Goal: Task Accomplishment & Management: Complete application form

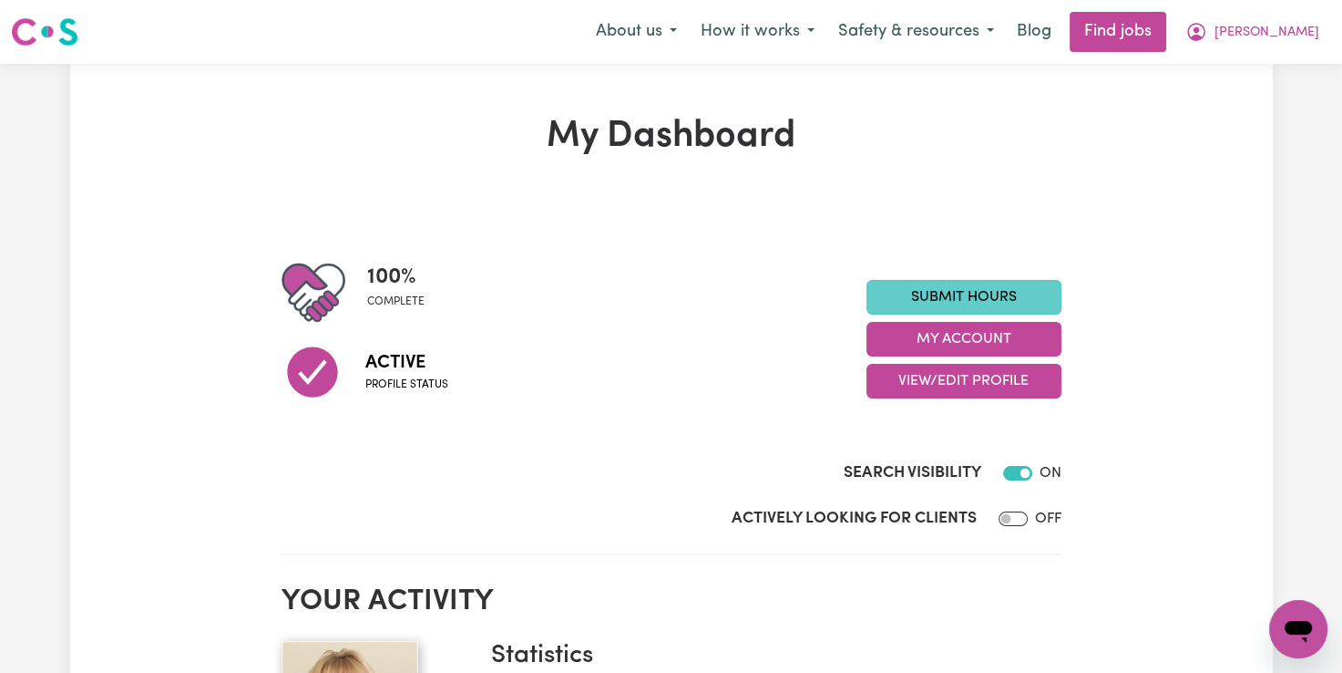
click at [952, 282] on link "Submit Hours" at bounding box center [964, 297] width 195 height 35
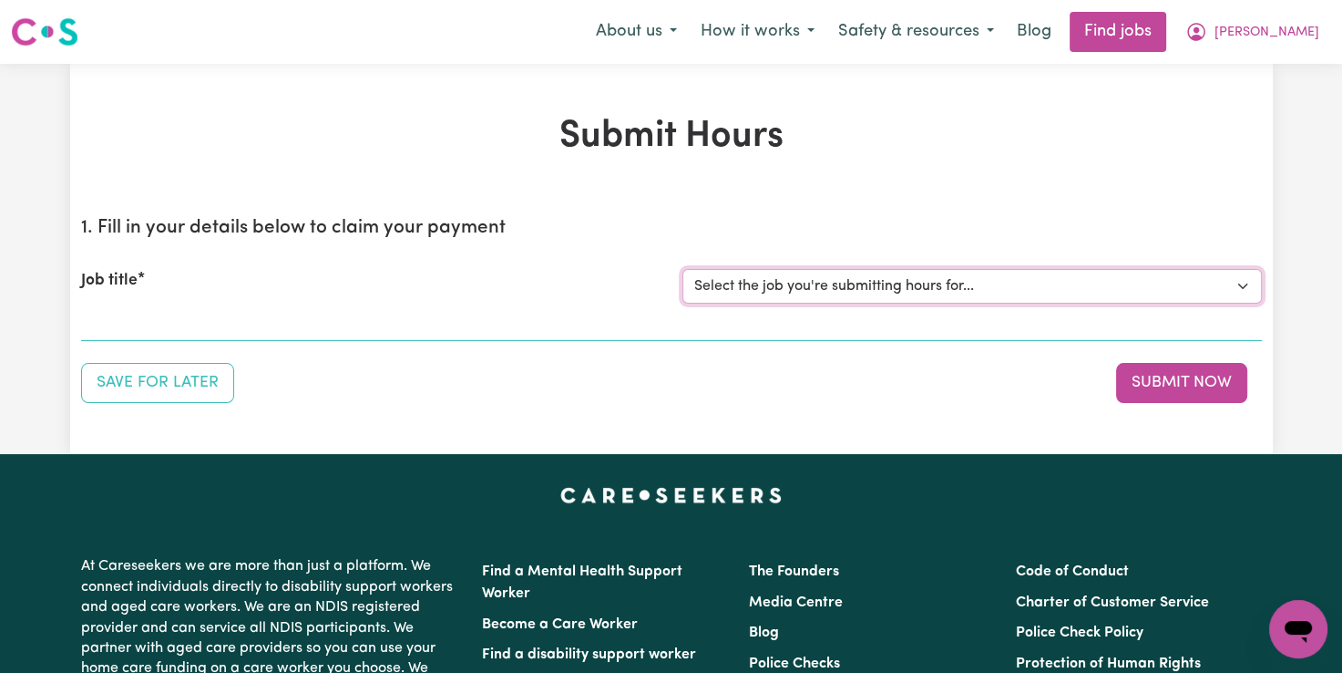
click at [806, 284] on select "Select the job you're submitting hours for... [[PERSON_NAME]] Support Worker Fo…" at bounding box center [973, 286] width 580 height 35
select select "12237"
click at [683, 269] on select "Select the job you're submitting hours for... [[PERSON_NAME]] Support Worker Fo…" at bounding box center [973, 286] width 580 height 35
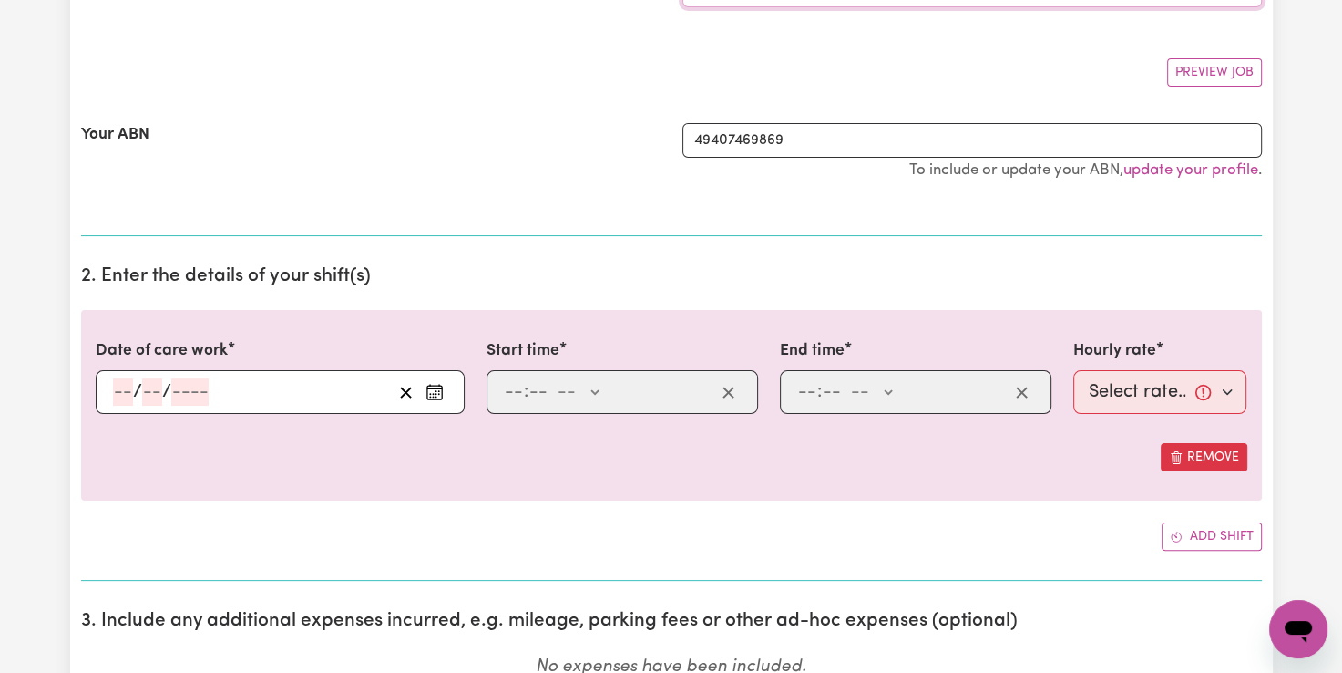
scroll to position [547, 0]
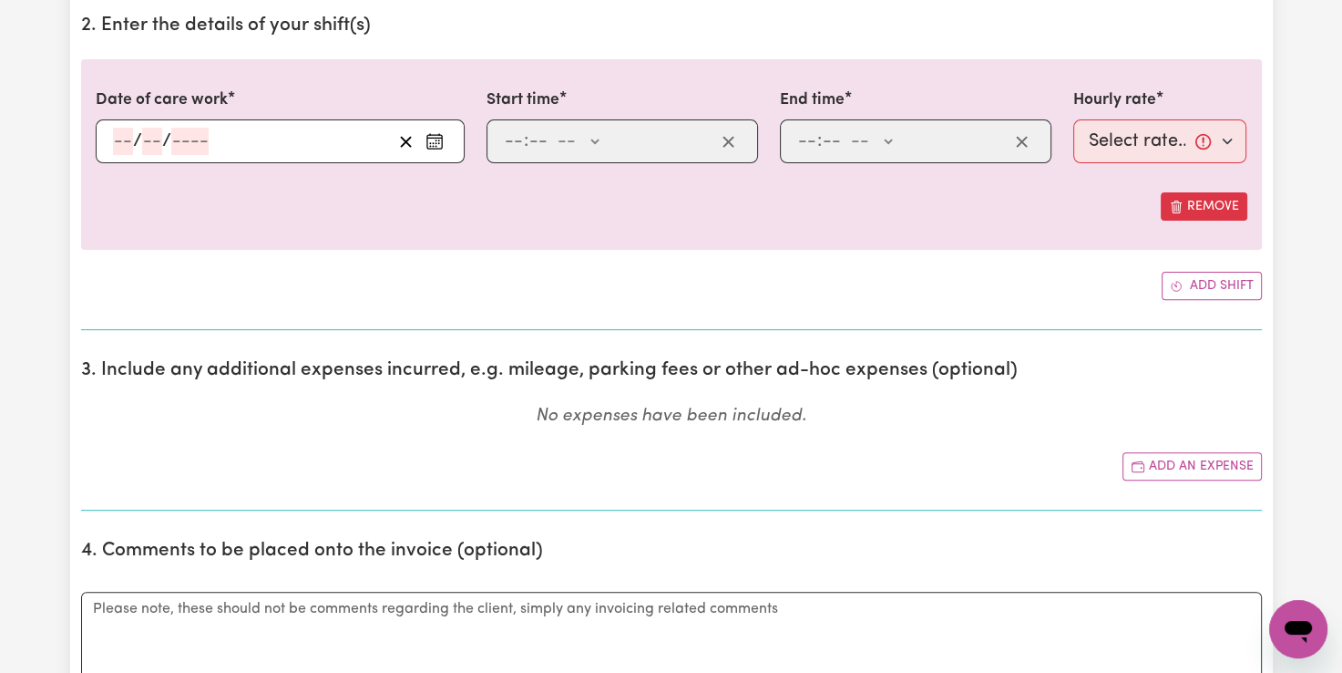
click at [433, 142] on circle "Enter the date of care work" at bounding box center [433, 143] width 2 height 2
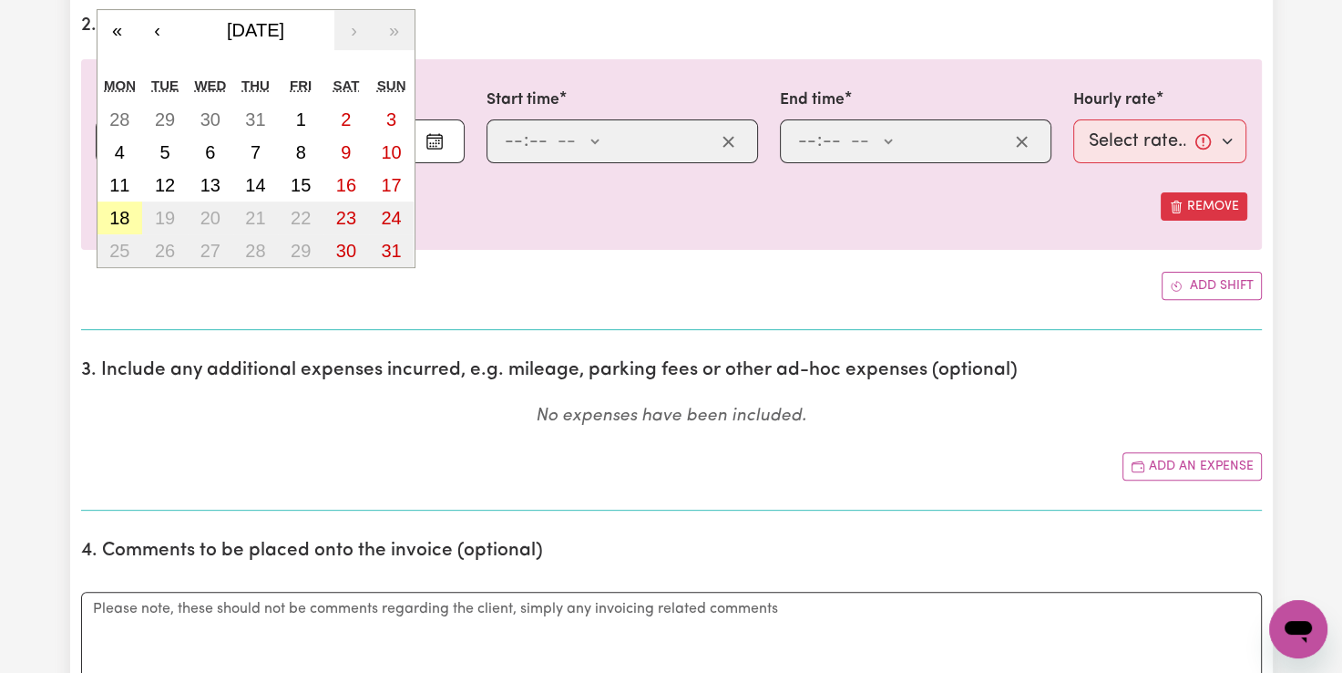
click at [118, 211] on abbr "18" at bounding box center [119, 218] width 20 height 20
type input "[DATE]"
type input "18"
type input "8"
type input "2025"
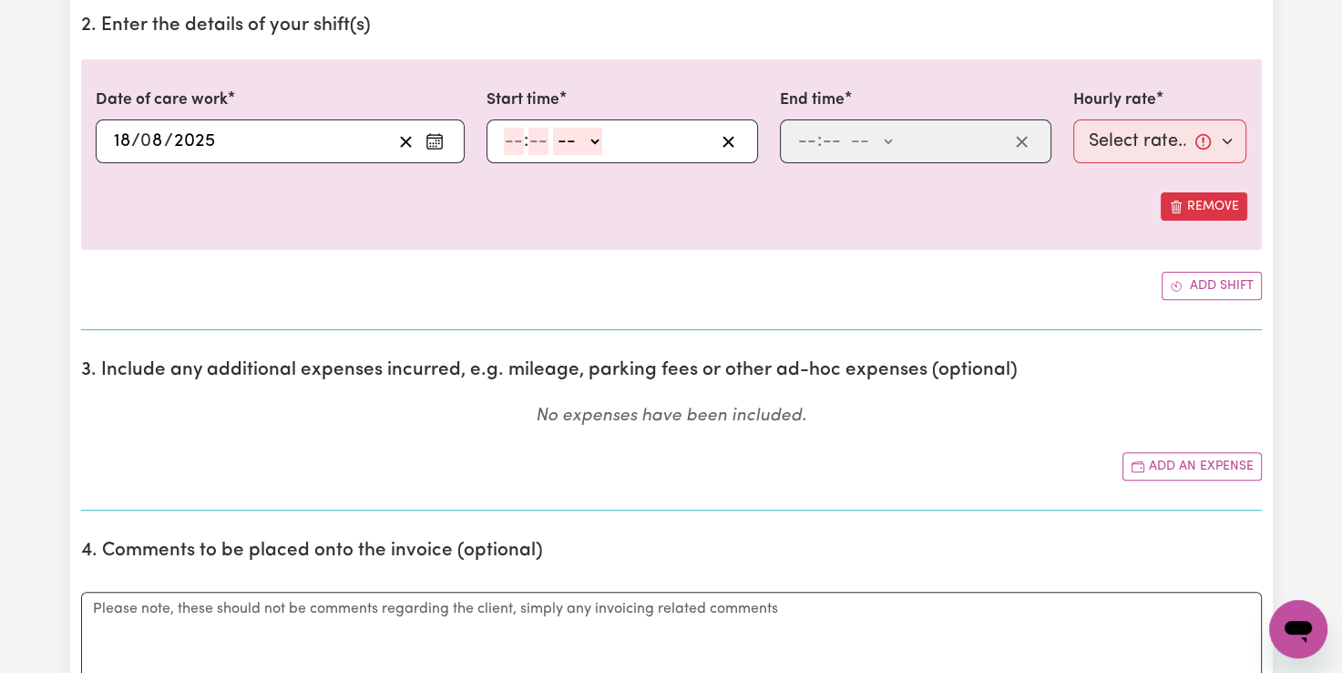
click at [514, 139] on input "number" at bounding box center [514, 141] width 20 height 27
type input "9"
type input "00"
click at [589, 137] on select "-- AM PM" at bounding box center [574, 141] width 49 height 27
select select "am"
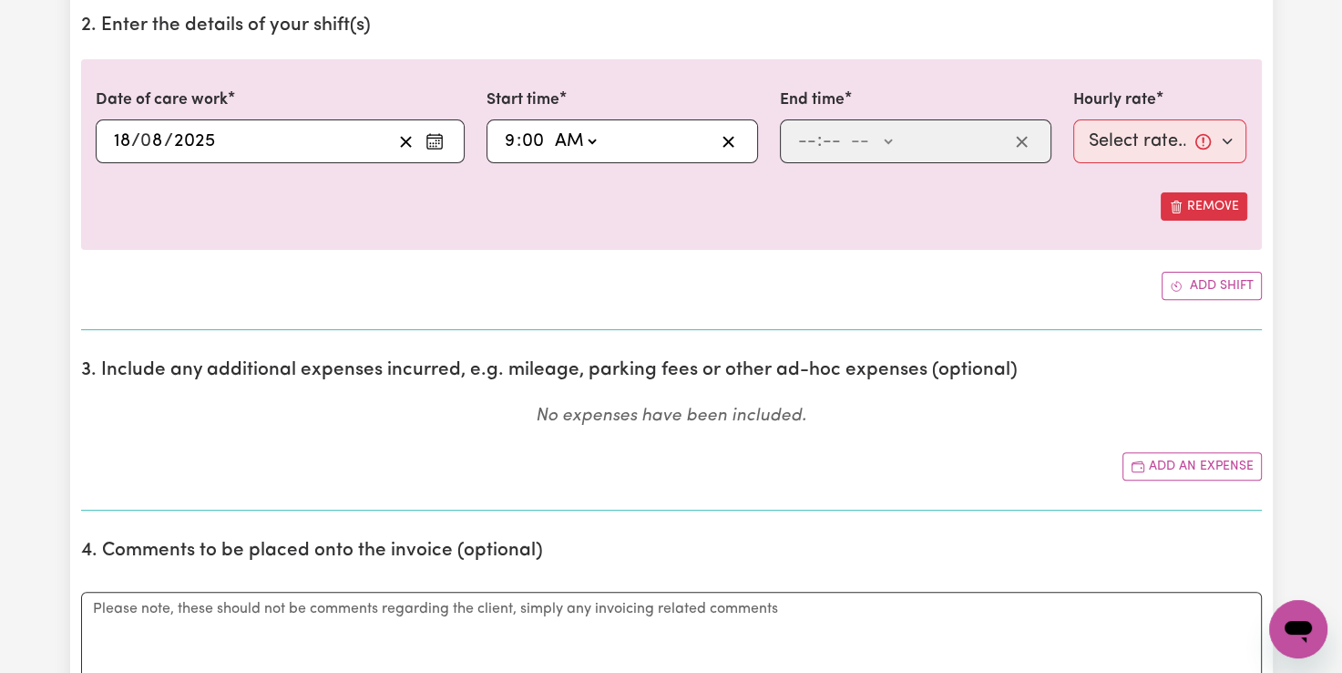
click at [550, 128] on select "-- AM PM" at bounding box center [574, 141] width 49 height 27
type input "09:00"
type input "0"
click at [798, 136] on input "number" at bounding box center [807, 141] width 20 height 27
type input "12"
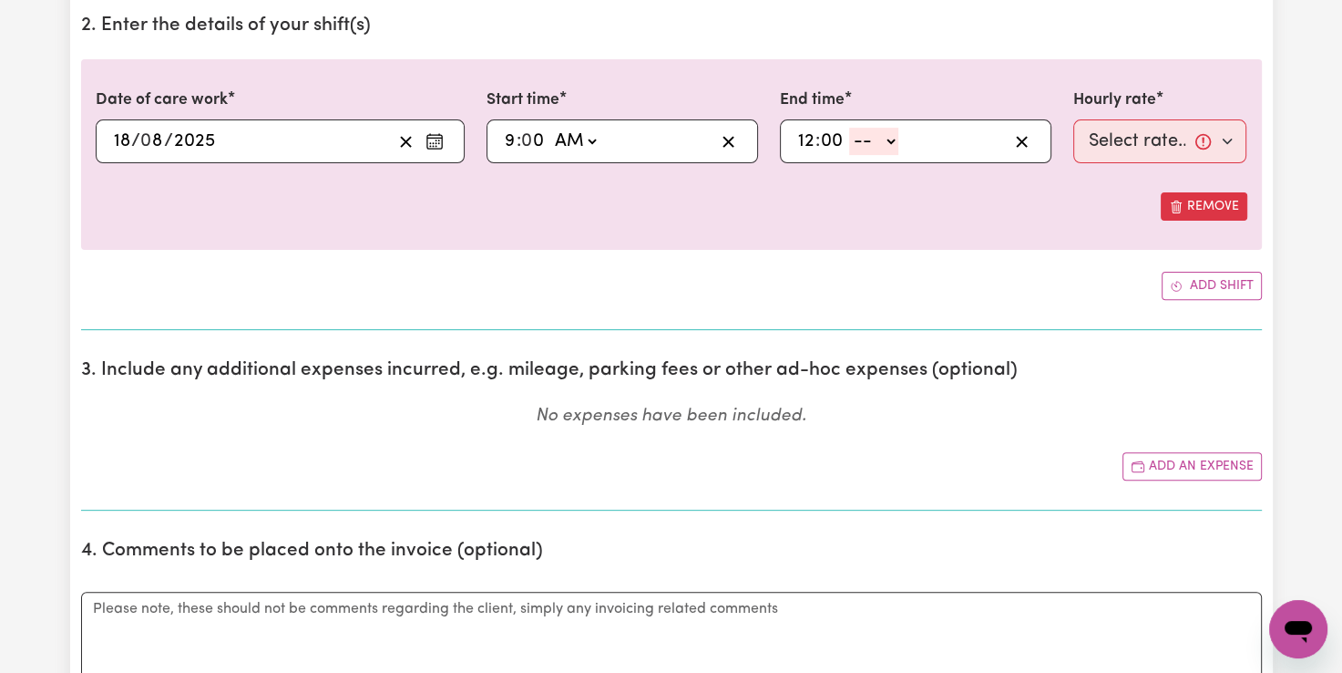
type input "00"
click at [895, 140] on select "-- AM PM" at bounding box center [873, 141] width 49 height 27
select select "pm"
click at [849, 128] on select "-- AM PM" at bounding box center [873, 141] width 49 height 27
type input "12:00"
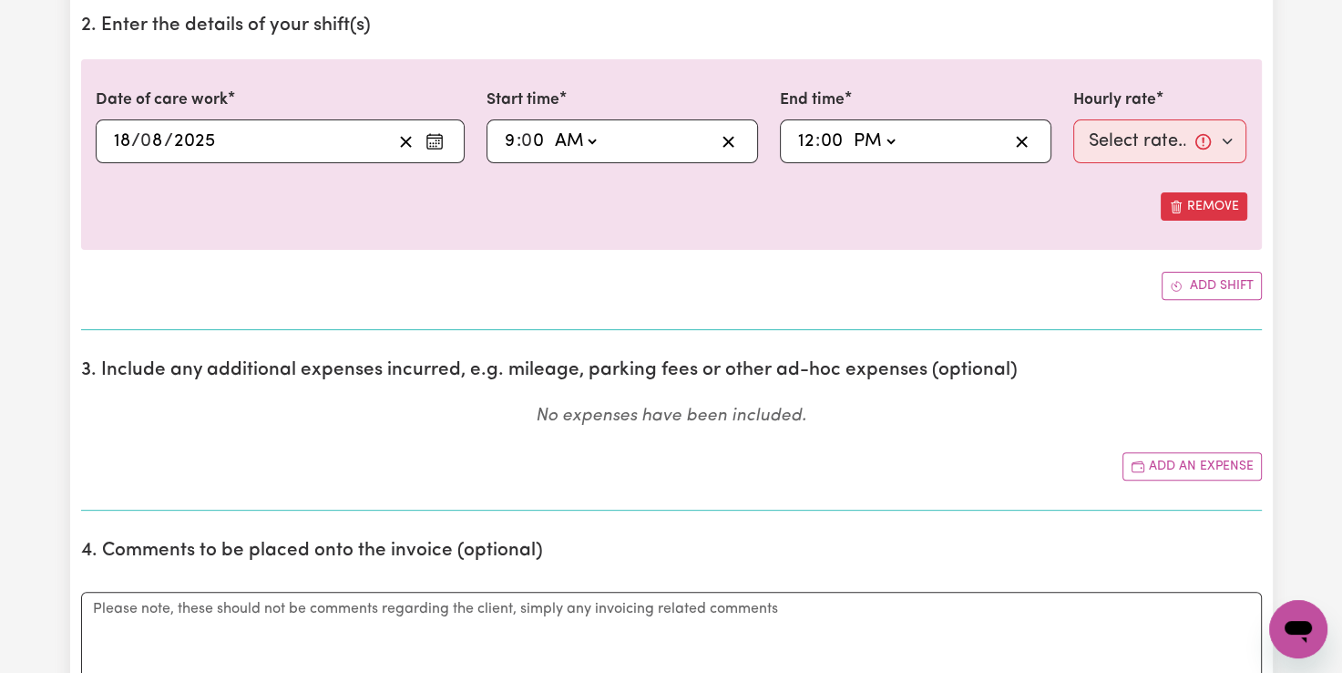
type input "0"
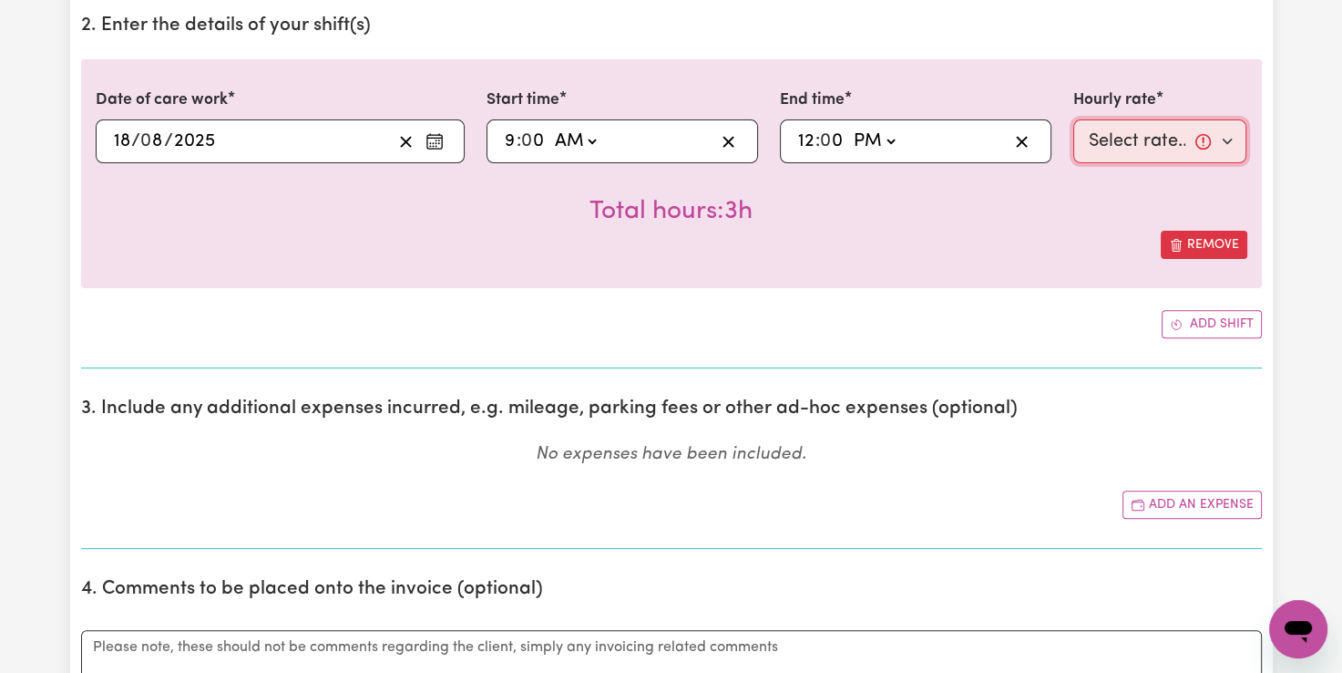
click at [1114, 140] on select "Select rate... $82.49 (Weekday)" at bounding box center [1160, 141] width 174 height 44
select select "82.49-Weekday"
click at [1073, 119] on select "Select rate... $82.49 (Weekday)" at bounding box center [1160, 141] width 174 height 44
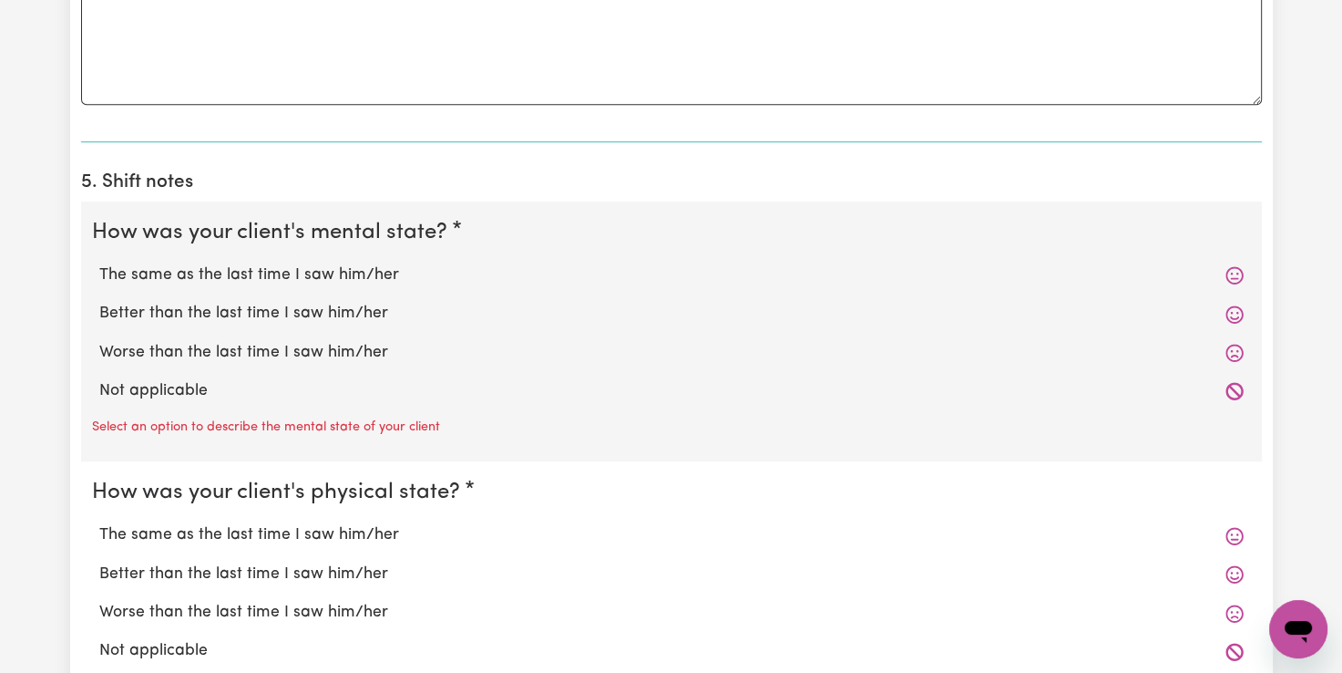
scroll to position [1276, 0]
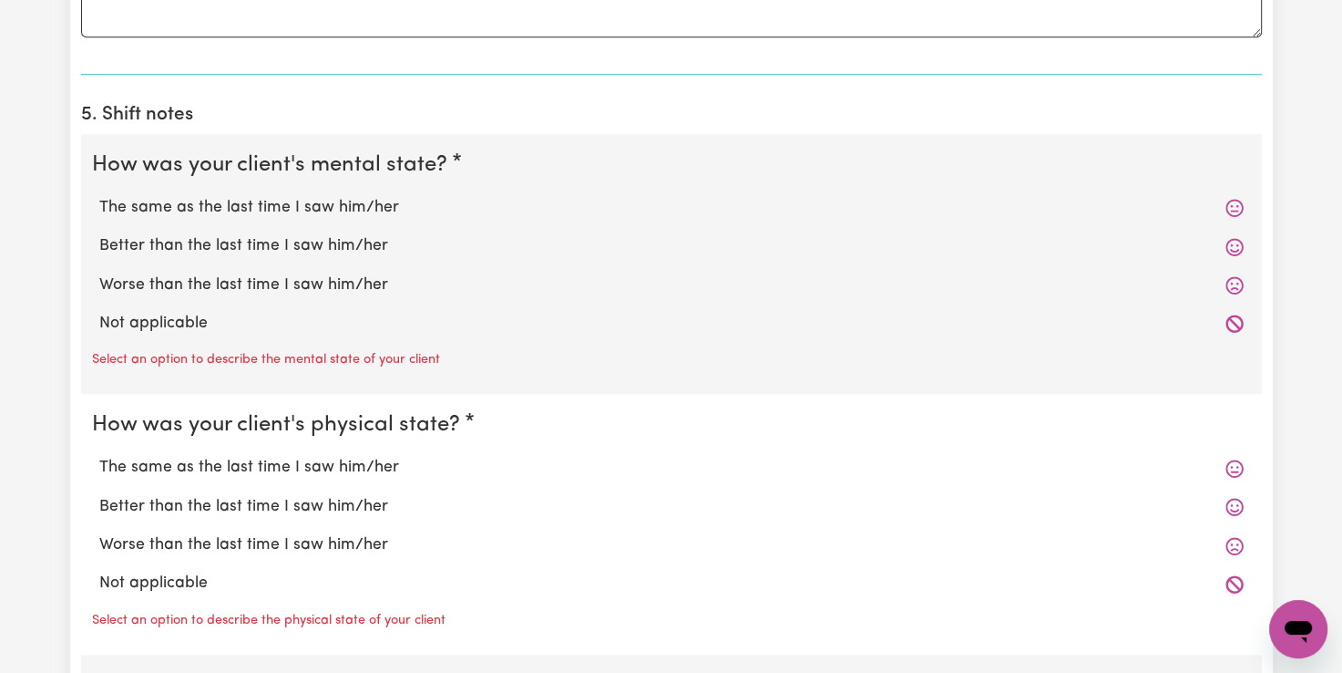
click at [202, 246] on label "Better than the last time I saw him/her" at bounding box center [671, 246] width 1145 height 24
click at [99, 234] on input "Better than the last time I saw him/her" at bounding box center [98, 233] width 1 height 1
radio input "true"
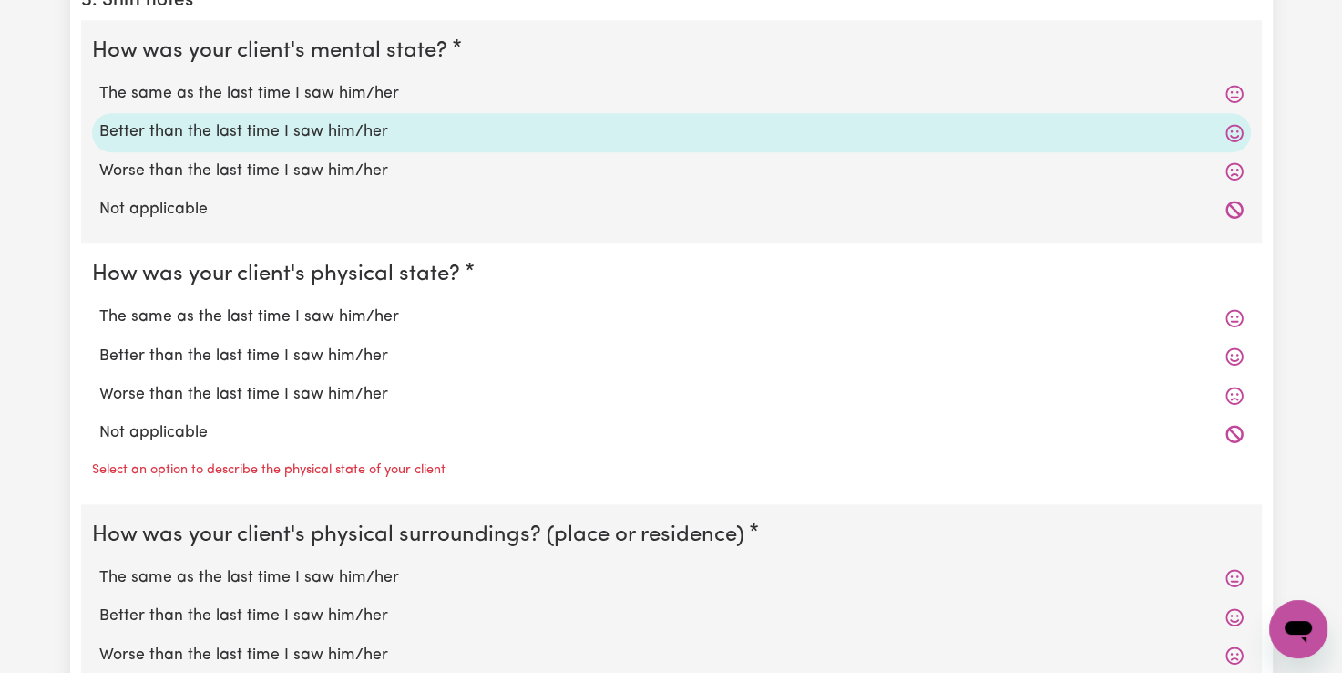
scroll to position [1549, 0]
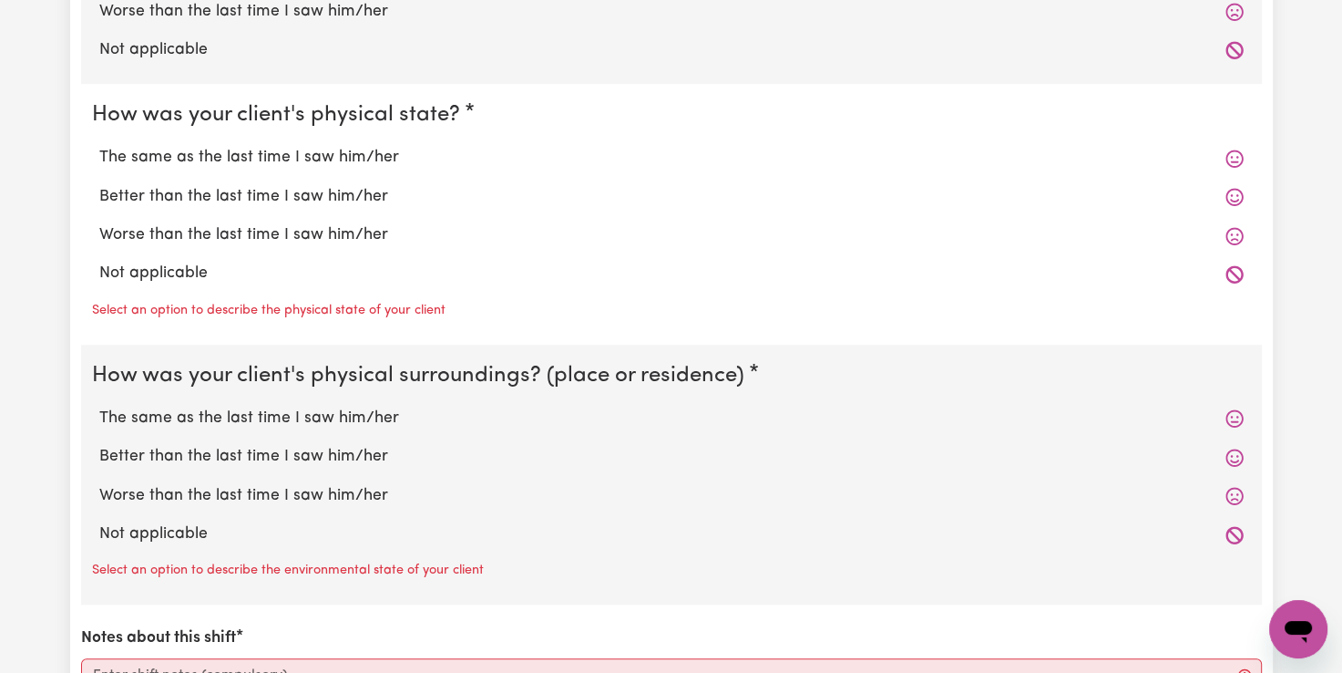
click at [214, 152] on label "The same as the last time I saw him/her" at bounding box center [671, 158] width 1145 height 24
click at [99, 146] on input "The same as the last time I saw him/her" at bounding box center [98, 145] width 1 height 1
radio input "true"
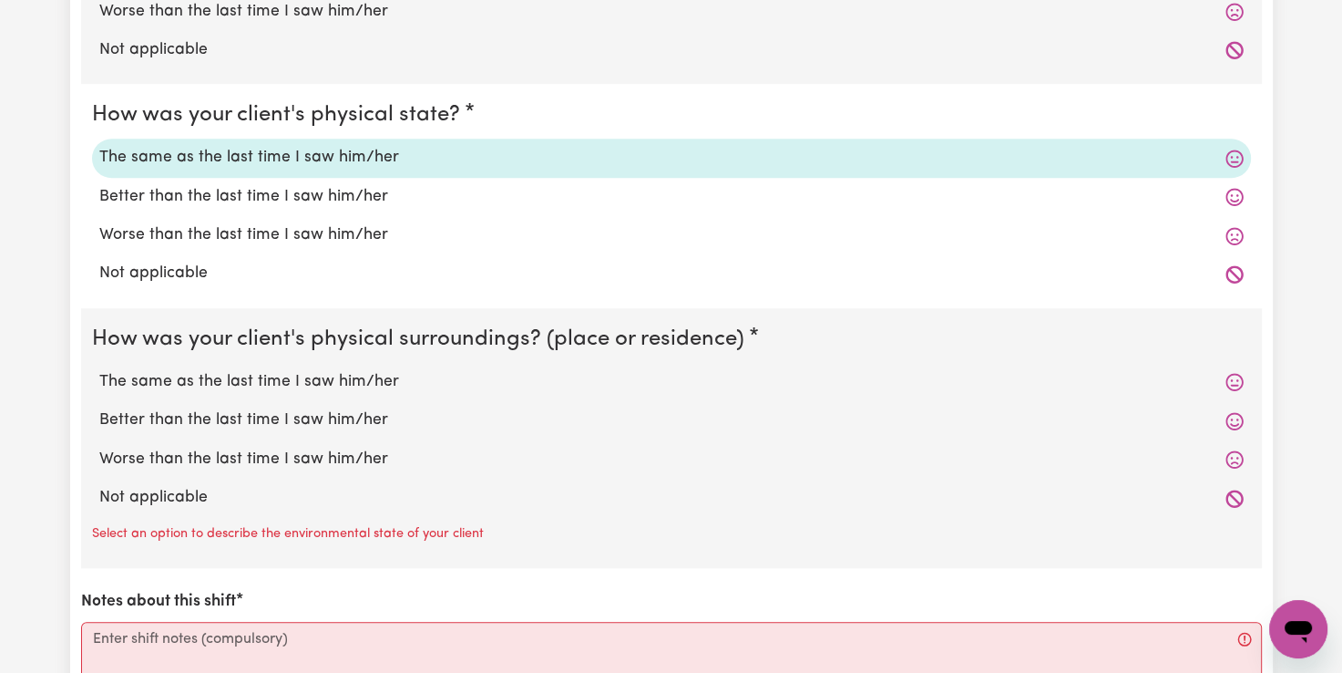
click at [231, 380] on label "The same as the last time I saw him/her" at bounding box center [671, 382] width 1145 height 24
click at [99, 370] on input "The same as the last time I saw him/her" at bounding box center [98, 369] width 1 height 1
radio input "true"
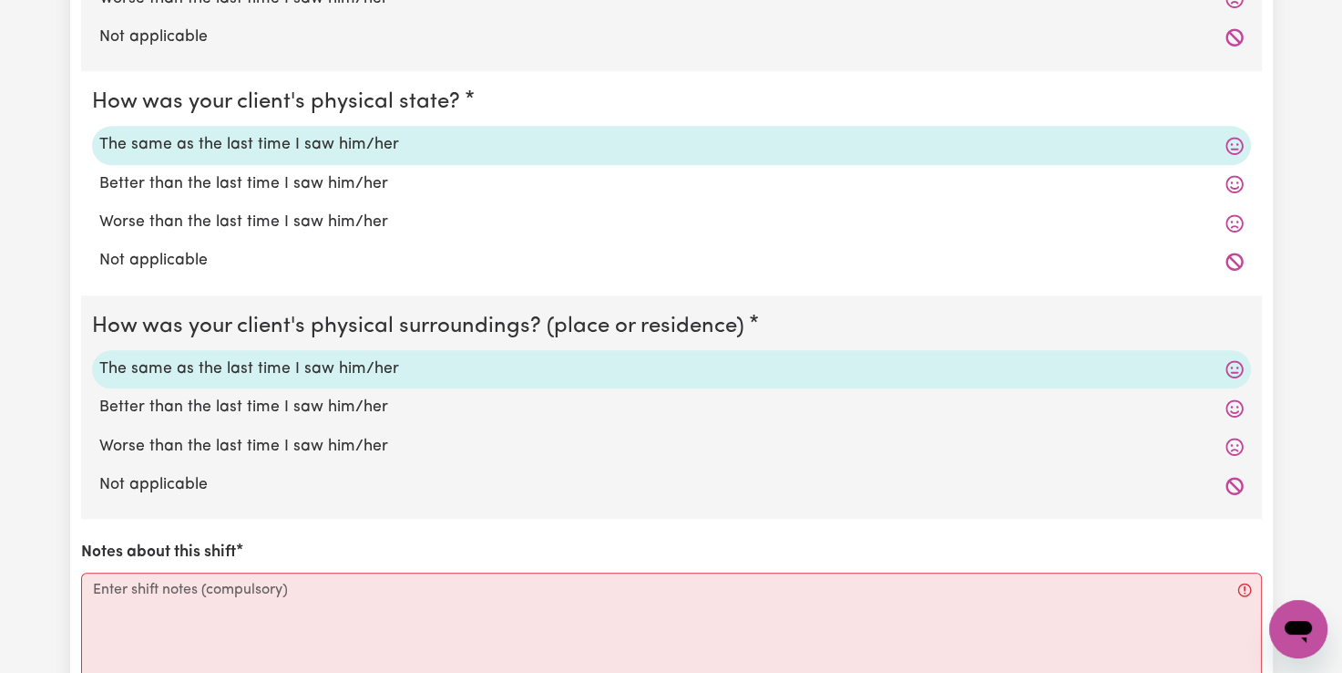
scroll to position [1914, 0]
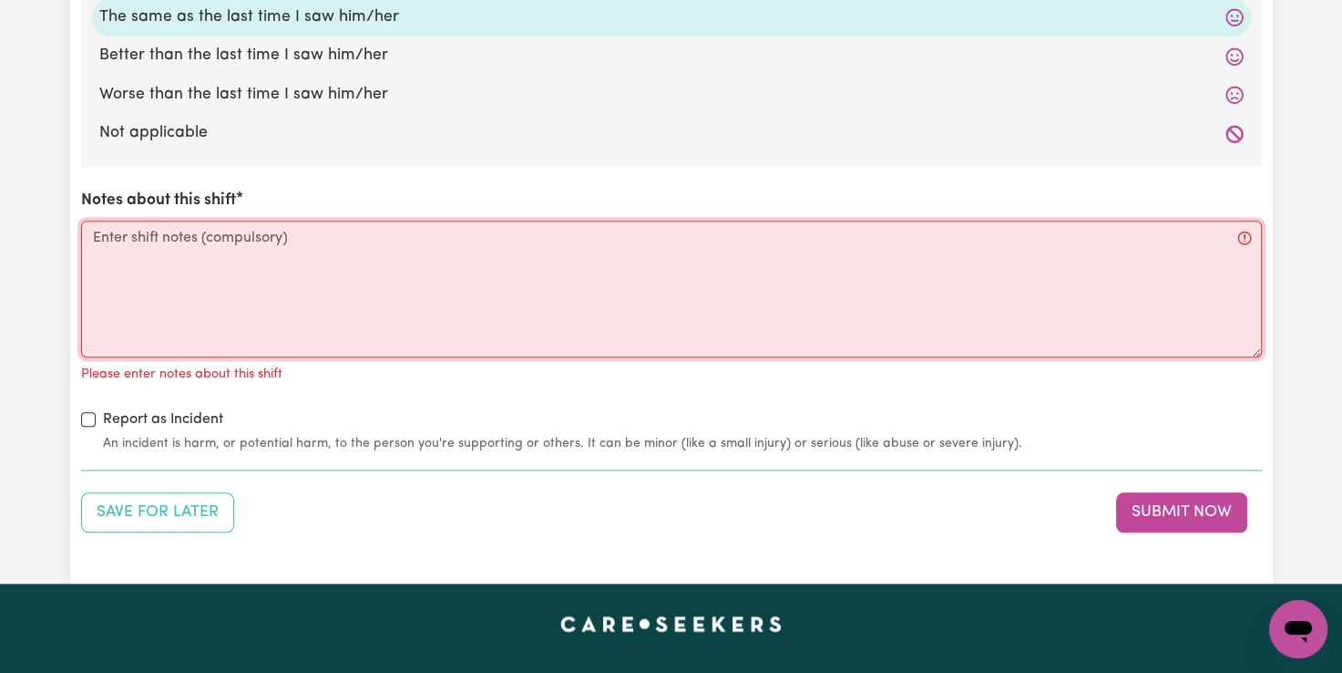
drag, startPoint x: 101, startPoint y: 233, endPoint x: 123, endPoint y: 221, distance: 24.9
click at [110, 228] on textarea "Notes about this shift" at bounding box center [671, 289] width 1181 height 137
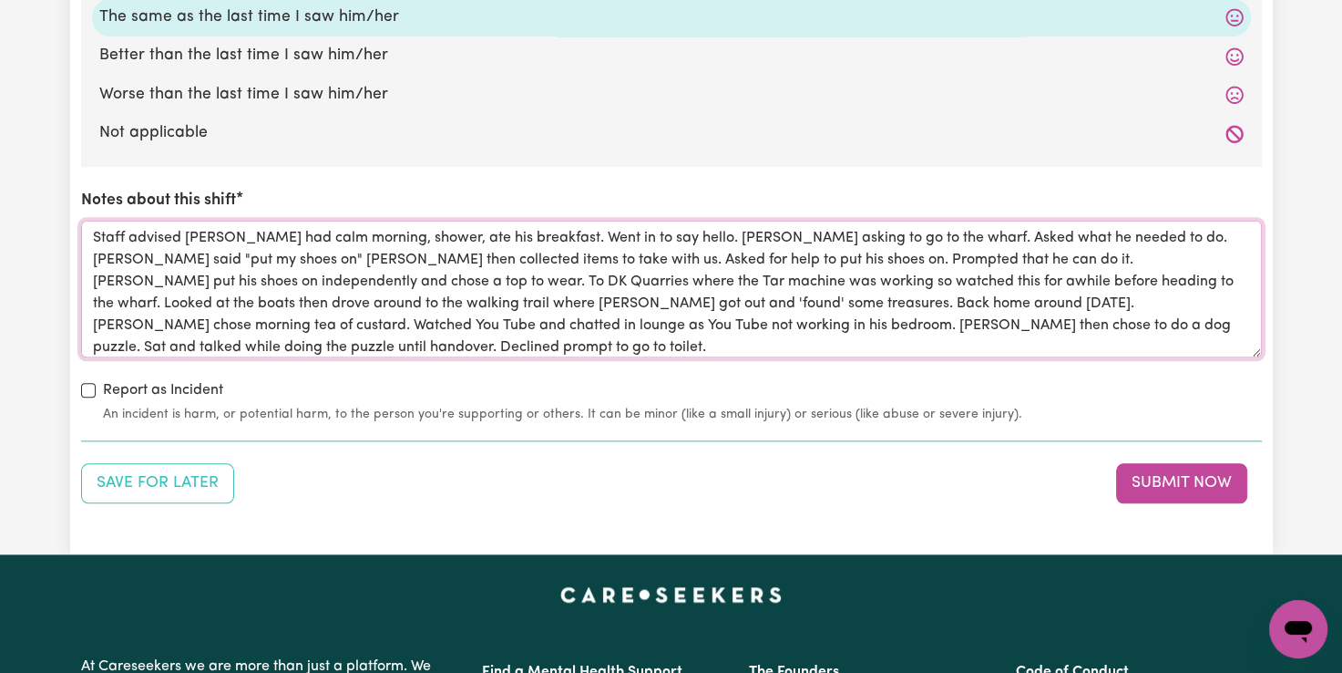
click at [344, 237] on textarea "Staff advised [PERSON_NAME] had calm morning, shower, ate his breakfast. Went i…" at bounding box center [671, 289] width 1181 height 137
drag, startPoint x: 493, startPoint y: 231, endPoint x: 465, endPoint y: 233, distance: 28.3
click at [465, 233] on textarea "Staff advised [PERSON_NAME] had calm morning, had had a shower, ate his breakfa…" at bounding box center [671, 289] width 1181 height 137
click at [485, 256] on textarea "Staff advised [PERSON_NAME] had calm morning, had had a shower and eaten his br…" at bounding box center [671, 289] width 1181 height 137
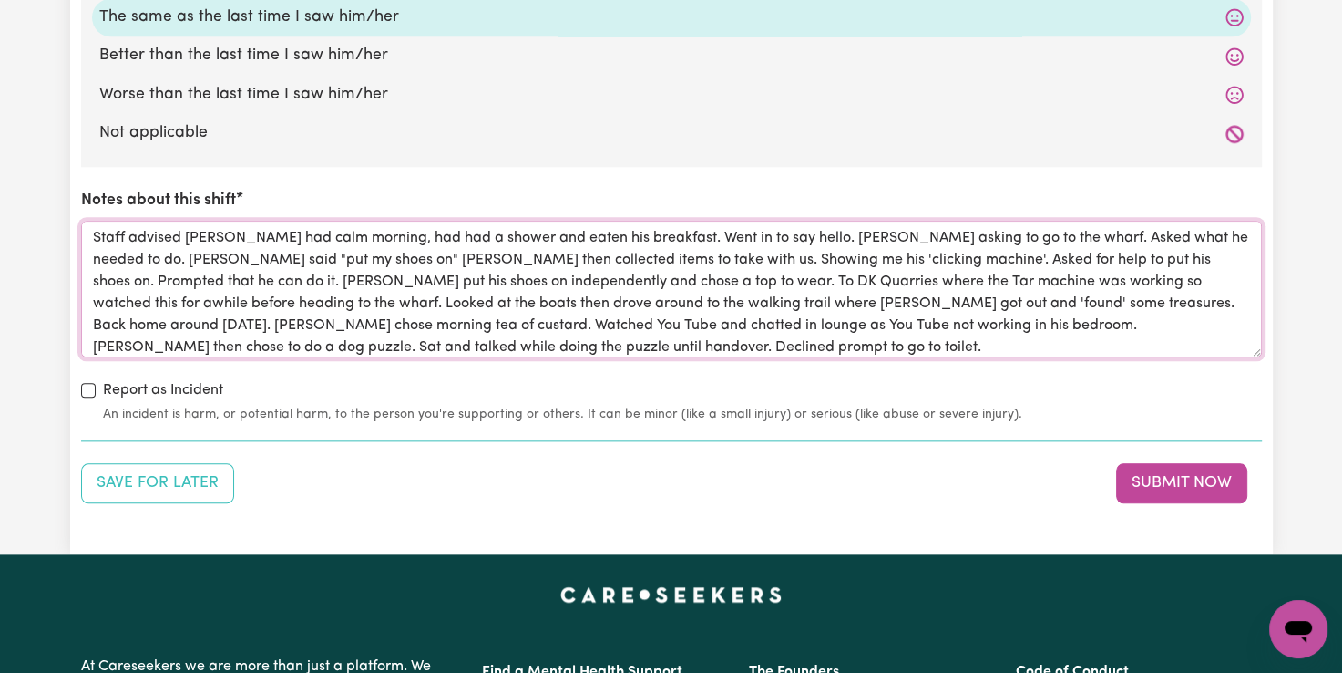
drag, startPoint x: 696, startPoint y: 296, endPoint x: 700, endPoint y: 313, distance: 17.7
click at [696, 297] on textarea "Staff advised [PERSON_NAME] had calm morning, had had a shower and eaten his br…" at bounding box center [671, 289] width 1181 height 137
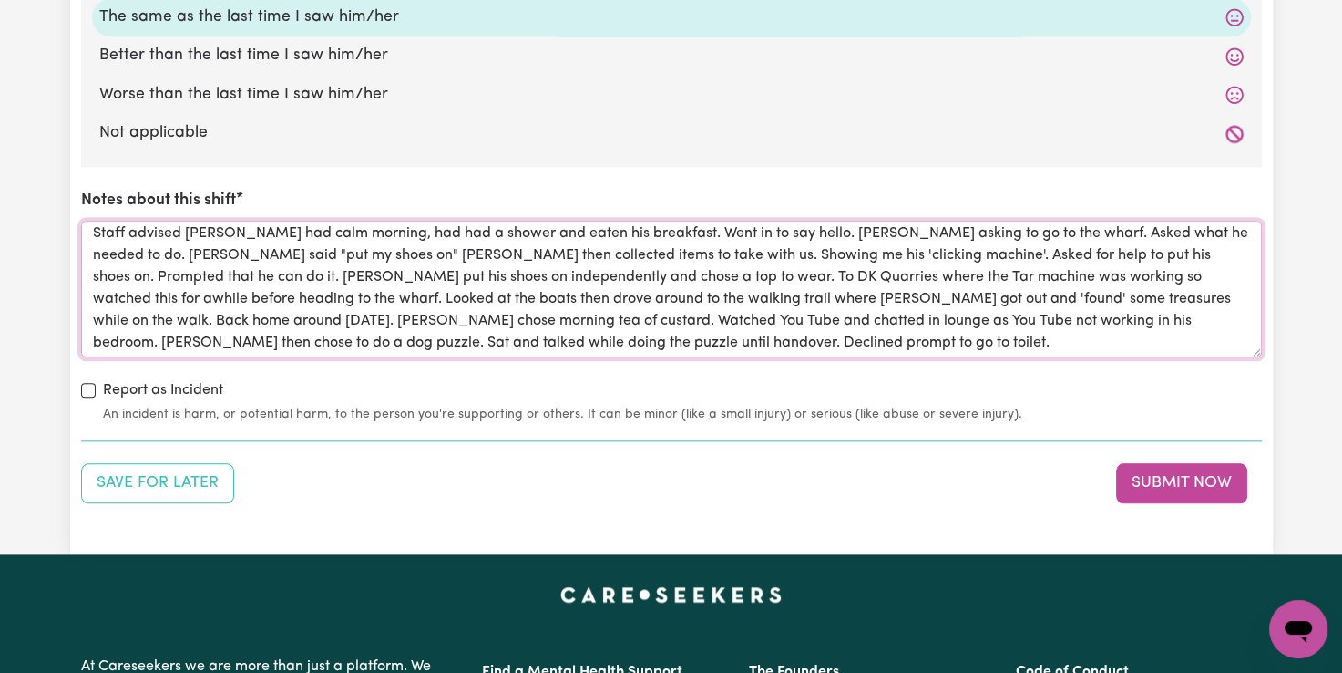
scroll to position [6, 0]
type textarea "Staff advised [PERSON_NAME] had calm morning, had had a shower and eaten his br…"
click at [1214, 481] on button "Submit Now" at bounding box center [1181, 483] width 131 height 40
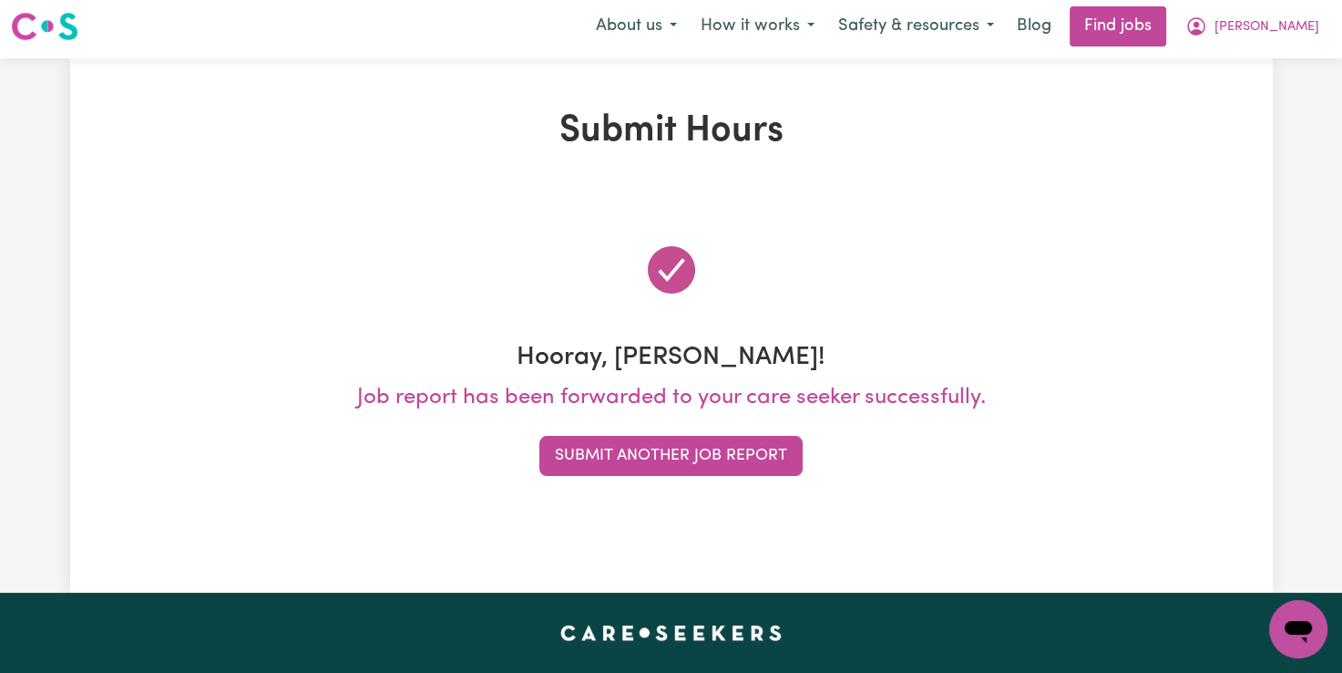
scroll to position [0, 0]
